Goal: Task Accomplishment & Management: Manage account settings

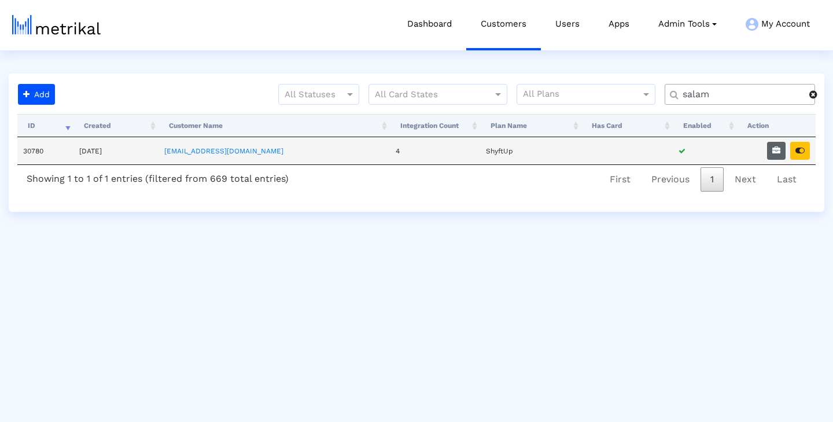
click at [770, 149] on button "button" at bounding box center [776, 151] width 19 height 18
select select "1: 1"
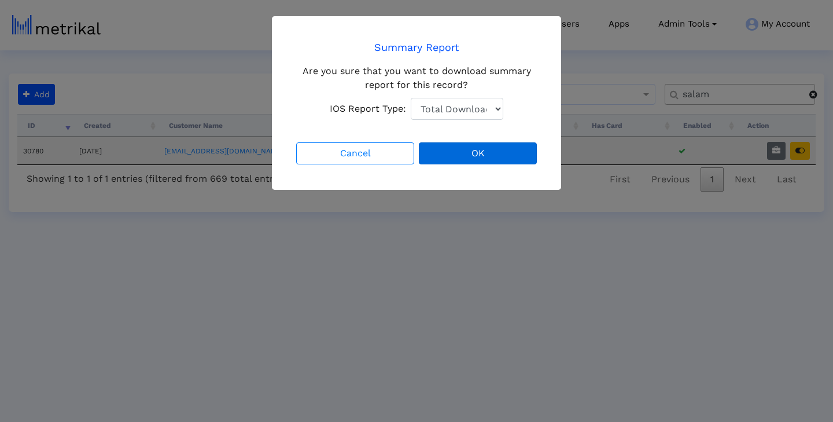
click at [459, 157] on button "OK" at bounding box center [478, 153] width 118 height 22
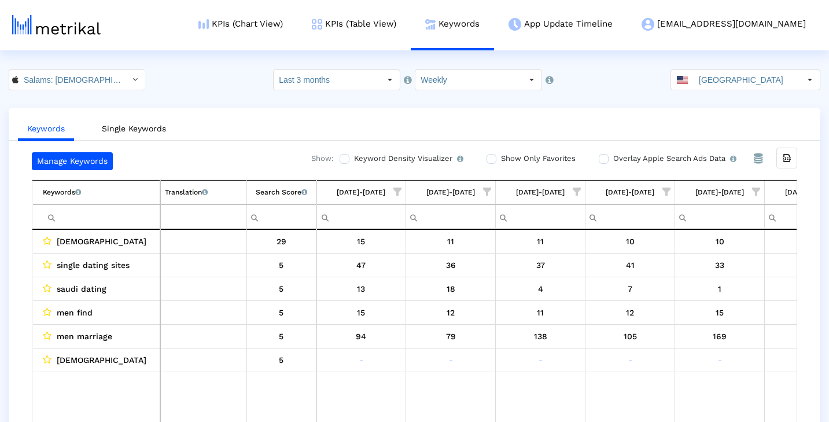
scroll to position [0, 685]
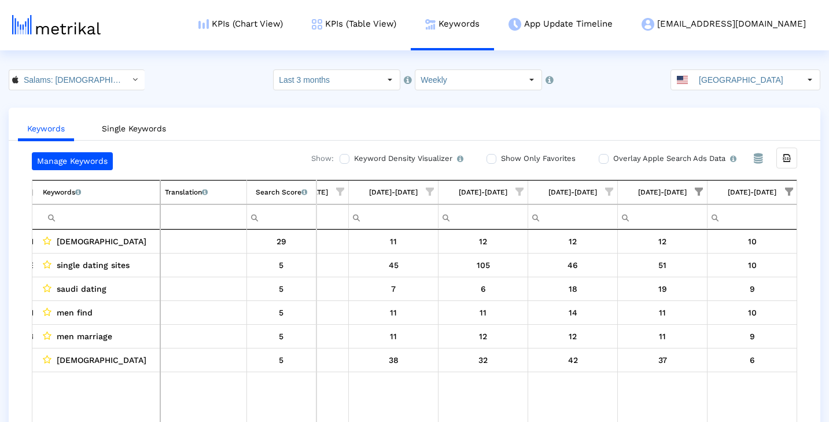
click at [787, 194] on span "Show filter options for column '09/07/25-09/13/25'" at bounding box center [789, 191] width 8 height 8
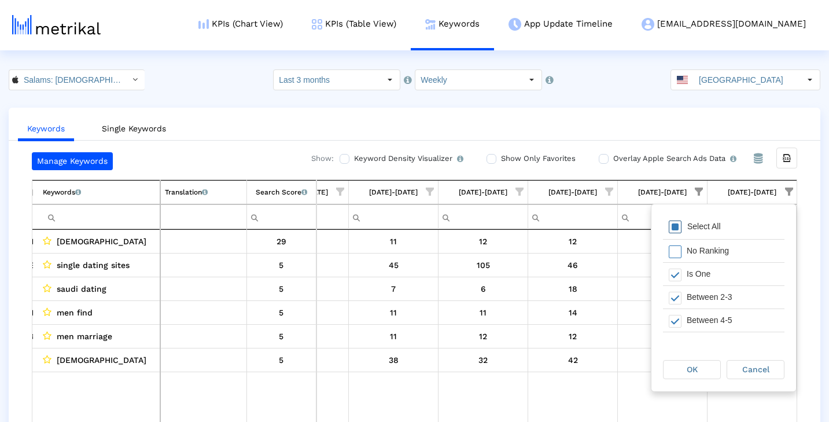
click at [721, 222] on div "Select All" at bounding box center [703, 226] width 45 height 10
click at [676, 225] on span "Filter options" at bounding box center [674, 226] width 13 height 13
click at [675, 276] on span "Filter options" at bounding box center [674, 274] width 13 height 13
click at [691, 362] on div "OK" at bounding box center [691, 369] width 57 height 18
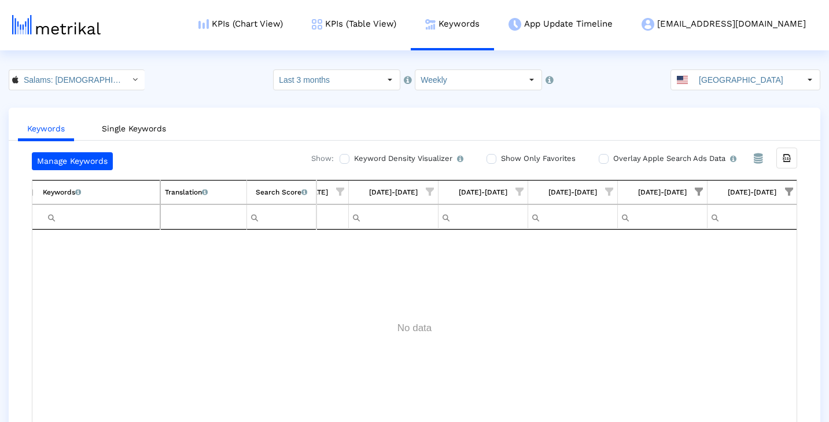
click at [698, 193] on span "Show filter options for column '08/31/25-09/06/25'" at bounding box center [698, 191] width 8 height 8
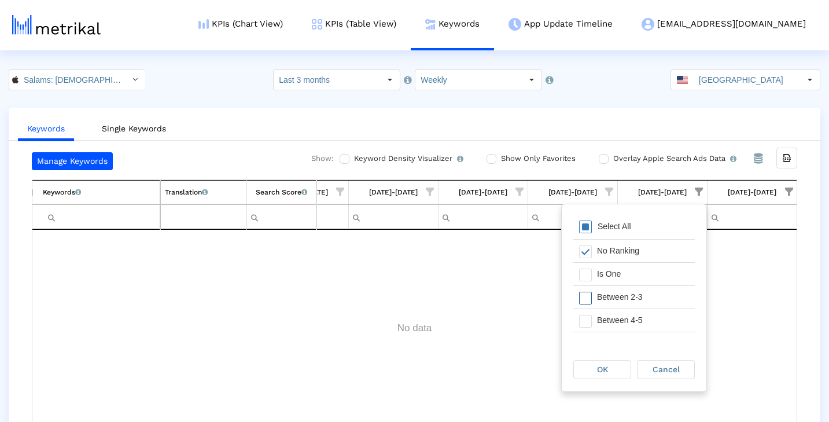
click at [618, 297] on div "Between 2-3" at bounding box center [643, 297] width 104 height 23
click at [615, 316] on div "Between 4-5" at bounding box center [643, 320] width 104 height 23
click at [613, 279] on div "Between 6-10" at bounding box center [643, 278] width 104 height 23
click at [612, 364] on div "OK" at bounding box center [602, 369] width 57 height 18
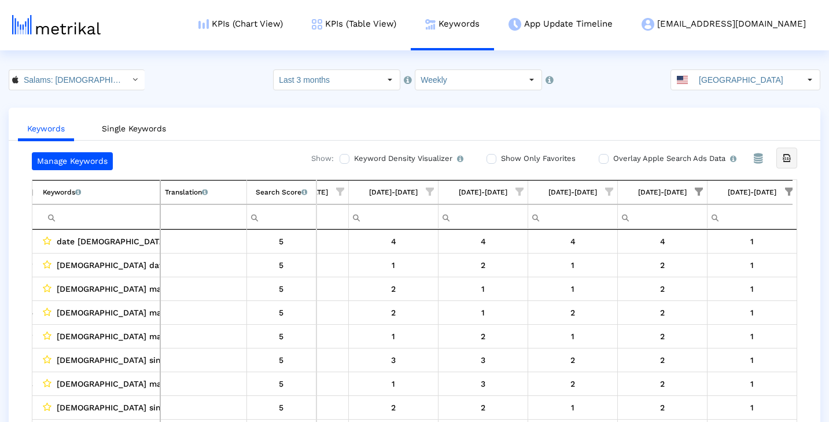
click at [788, 161] on icon "Export all data" at bounding box center [786, 158] width 10 height 10
click at [132, 79] on icon "Select" at bounding box center [134, 79] width 5 height 8
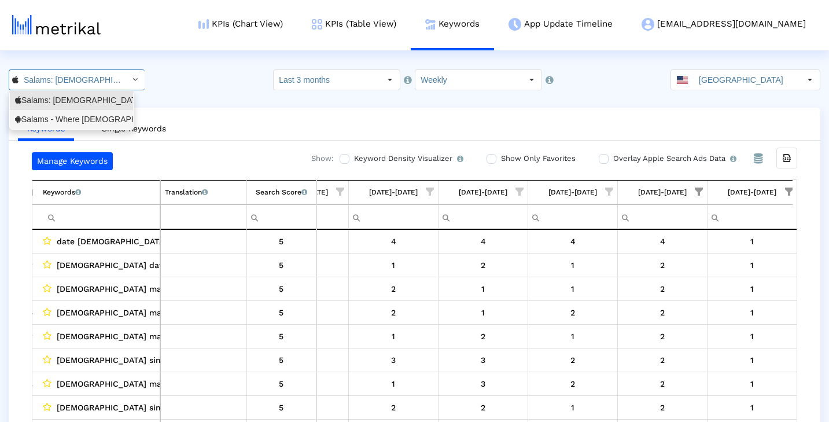
click at [117, 119] on div "Salams - Where [DEMOGRAPHIC_DATA] Meet <com.minderapps.minder>" at bounding box center [71, 119] width 113 height 11
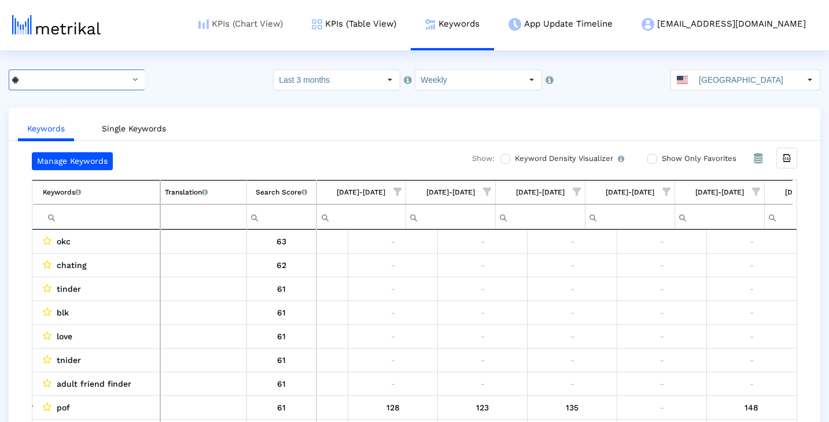
scroll to position [0, 689]
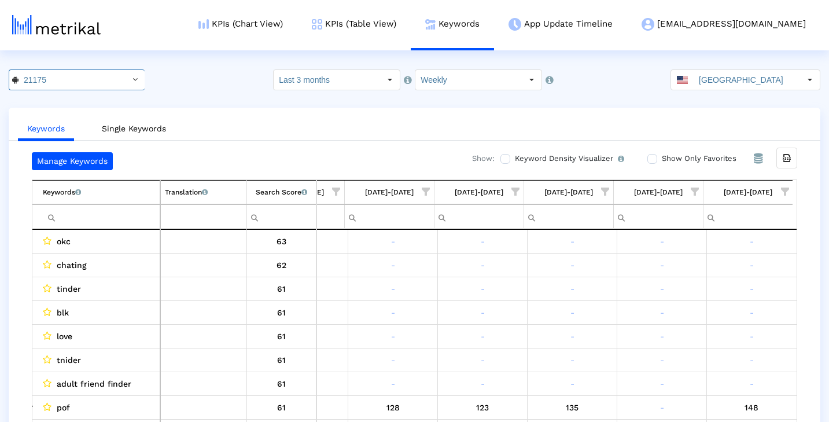
click at [466, 127] on ul "Keywords Single Keywords" at bounding box center [414, 126] width 811 height 27
click at [786, 190] on span "Show filter options for column '09/07/25-09/13/25'" at bounding box center [785, 191] width 8 height 8
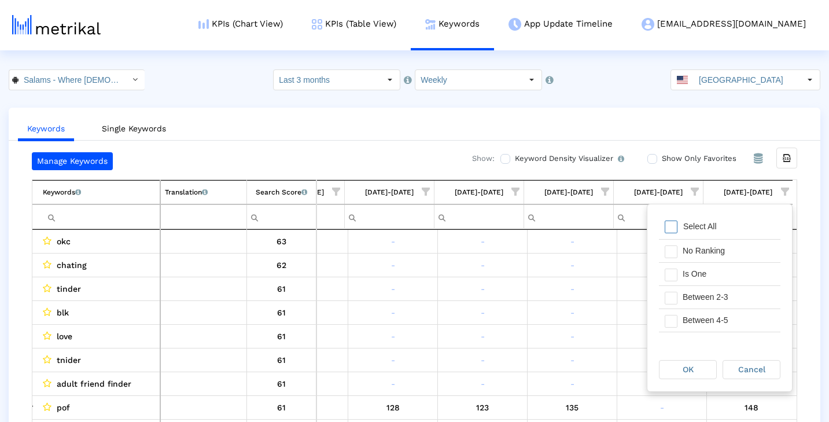
click at [725, 223] on div "Select All" at bounding box center [719, 227] width 121 height 23
click at [706, 274] on div "Is One" at bounding box center [729, 274] width 104 height 23
click at [690, 361] on div "OK" at bounding box center [687, 369] width 57 height 18
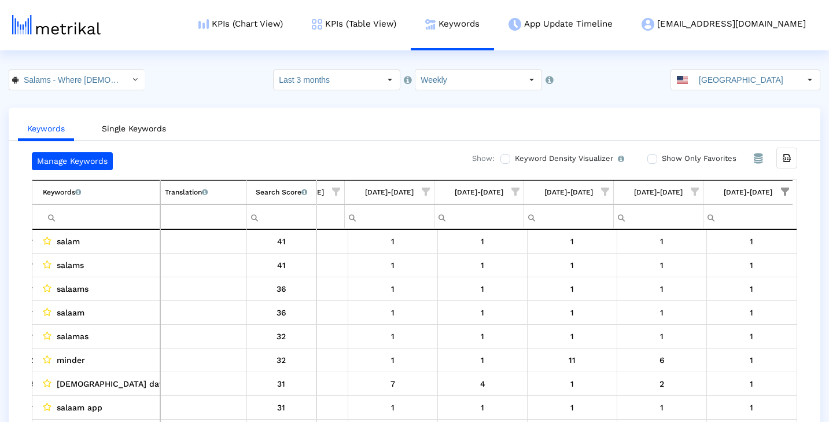
click at [698, 195] on span "Show filter options for column '08/31/25-09/06/25'" at bounding box center [694, 191] width 8 height 8
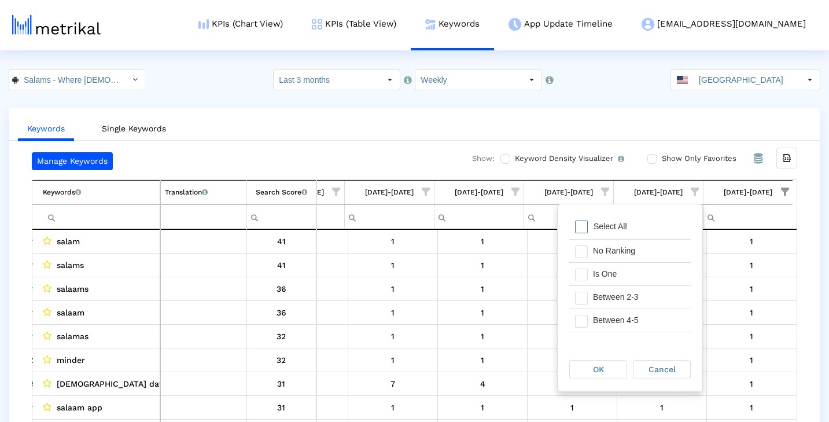
click at [647, 226] on div "Select All" at bounding box center [629, 227] width 121 height 23
click at [625, 278] on div "Is One" at bounding box center [639, 274] width 104 height 23
click at [605, 365] on div "OK" at bounding box center [598, 369] width 57 height 18
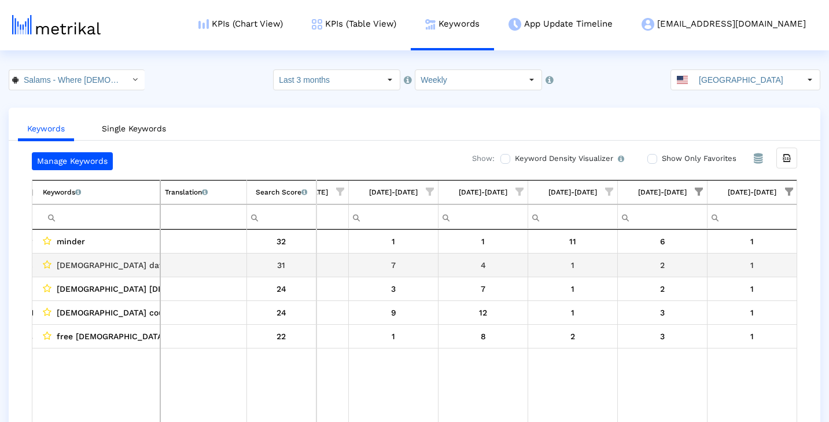
scroll to position [0, 0]
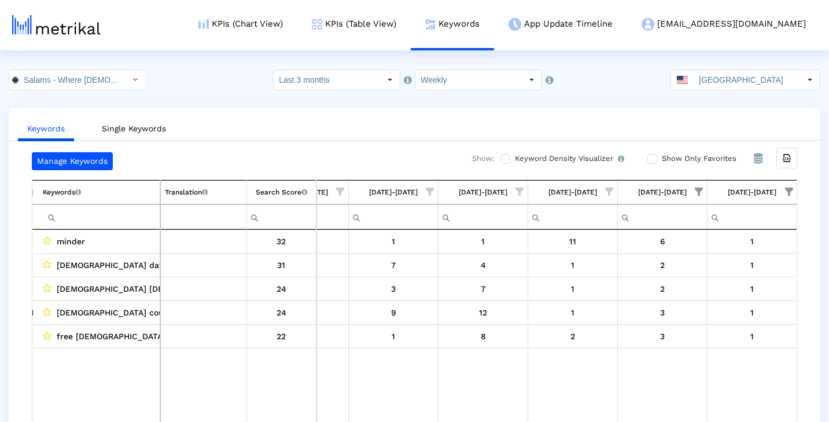
click at [789, 190] on span "Show filter options for column '09/07/25-09/13/25'" at bounding box center [789, 191] width 8 height 8
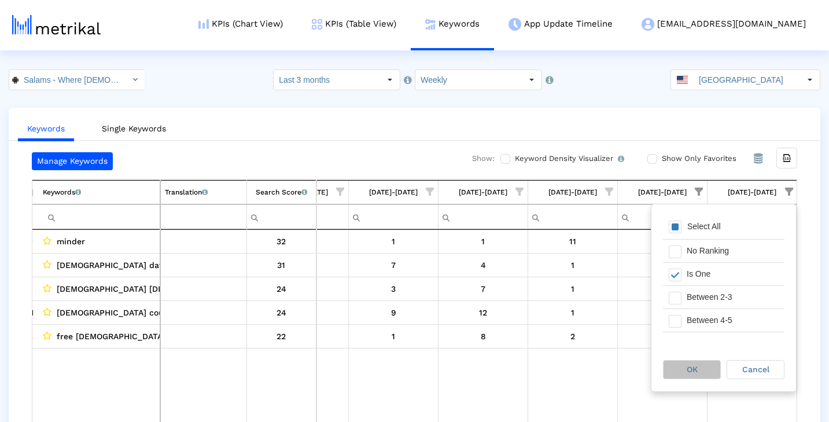
click at [690, 366] on span "OK" at bounding box center [691, 368] width 11 height 9
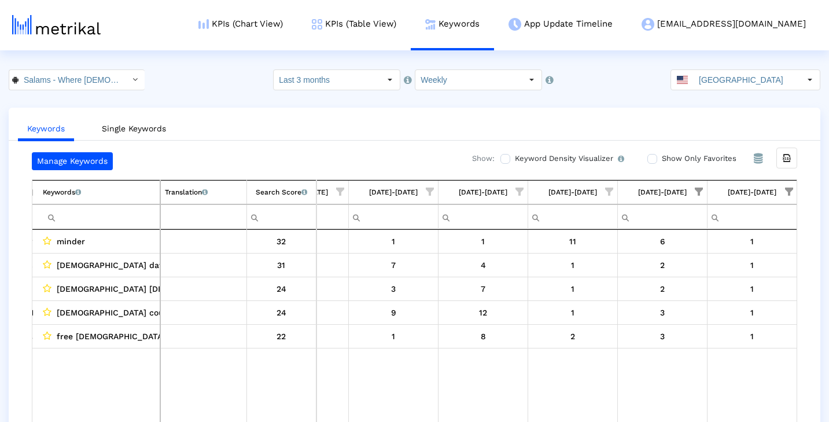
click at [699, 187] on span "Show filter options for column '08/31/25-09/06/25'" at bounding box center [698, 191] width 8 height 8
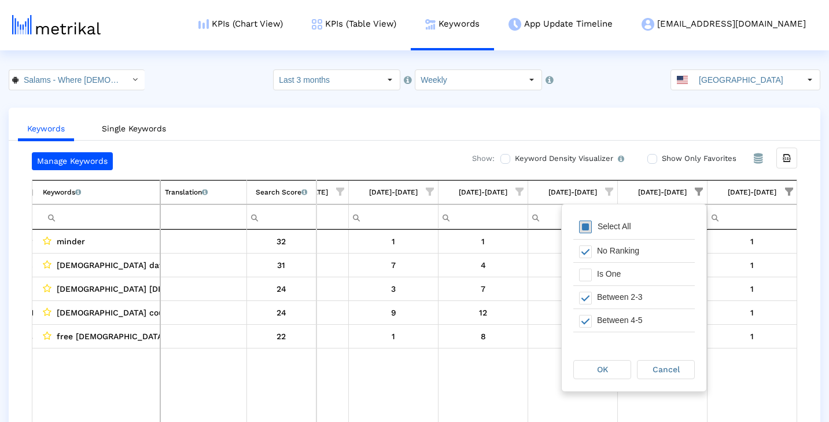
click at [581, 222] on span "Filter options" at bounding box center [585, 226] width 13 height 13
click at [599, 370] on span "OK" at bounding box center [602, 368] width 11 height 9
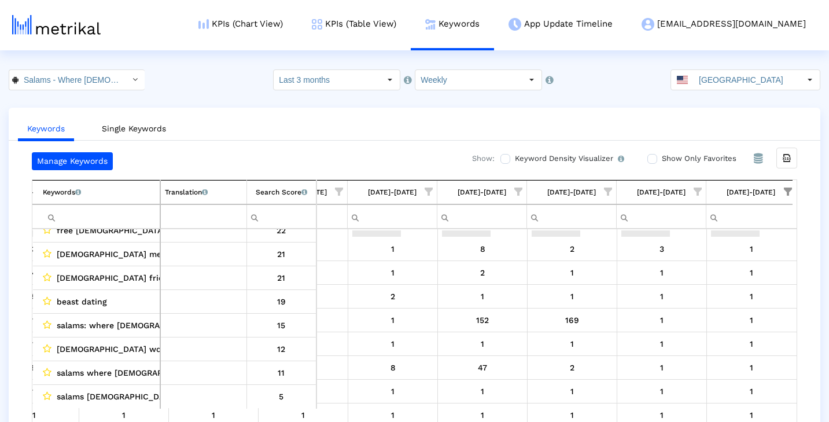
scroll to position [304, 0]
click at [785, 189] on span "Show filter options for column '09/07/25-09/13/25'" at bounding box center [788, 191] width 8 height 8
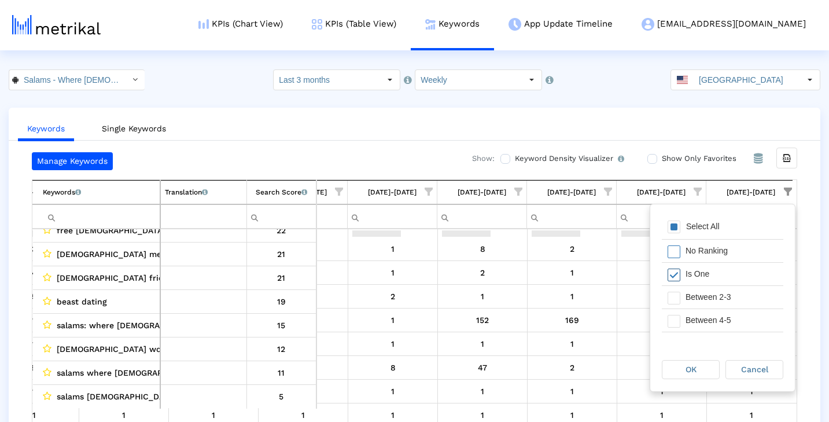
scroll to position [0, 0]
click at [674, 228] on span "Filter options" at bounding box center [673, 226] width 13 height 13
click at [694, 371] on span "OK" at bounding box center [690, 368] width 11 height 9
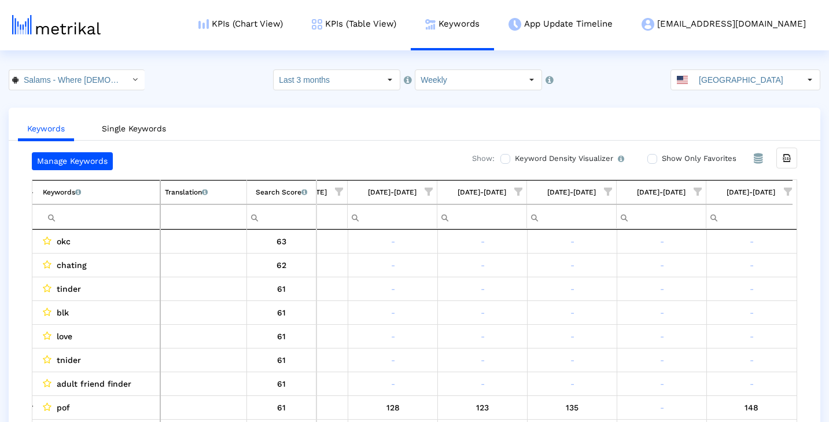
click at [787, 187] on span "Show filter options for column '09/07/25-09/13/25'" at bounding box center [788, 191] width 8 height 8
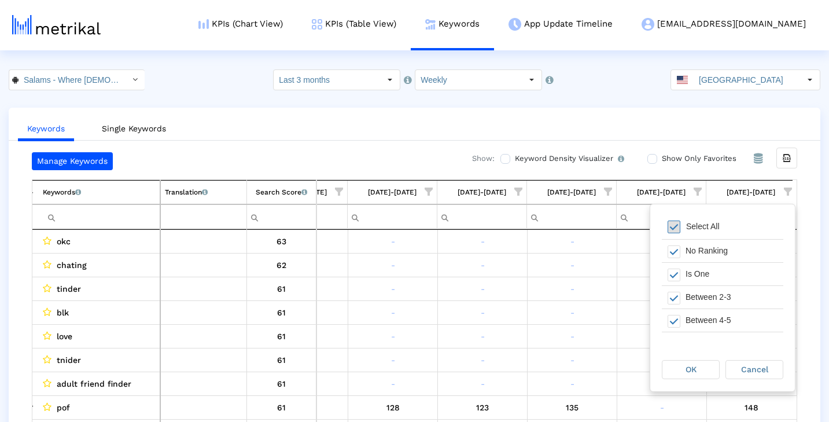
click at [675, 227] on span "Filter options" at bounding box center [673, 226] width 13 height 13
click at [675, 273] on span "Filter options" at bounding box center [673, 274] width 13 height 13
click at [682, 363] on div "OK" at bounding box center [690, 369] width 57 height 18
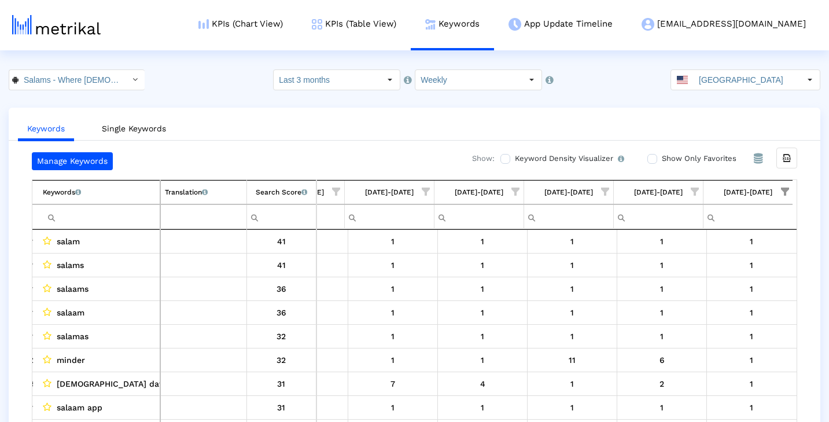
click at [692, 189] on span "Show filter options for column '08/31/25-09/06/25'" at bounding box center [694, 191] width 8 height 8
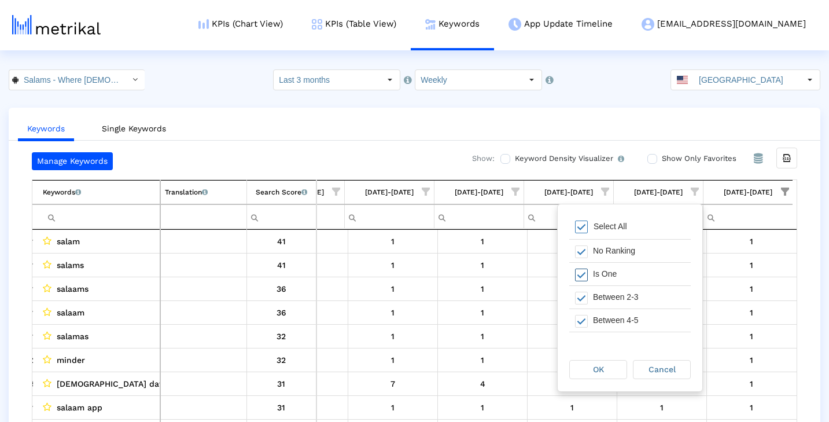
click at [646, 270] on div "Is One" at bounding box center [639, 274] width 104 height 23
click at [606, 365] on div "OK" at bounding box center [598, 369] width 57 height 18
